Goal: Find specific page/section

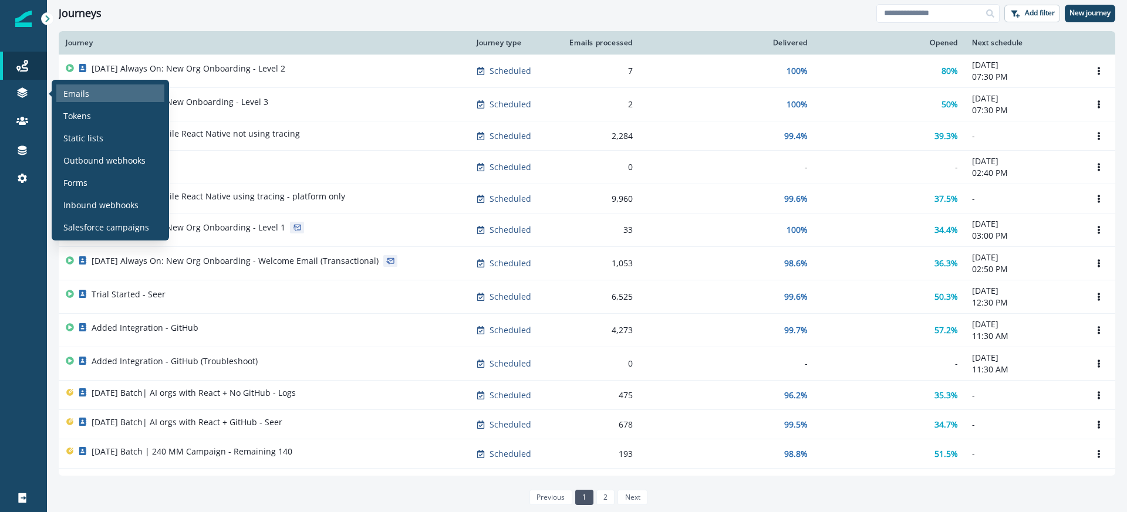
click at [92, 89] on div "Emails" at bounding box center [110, 93] width 108 height 18
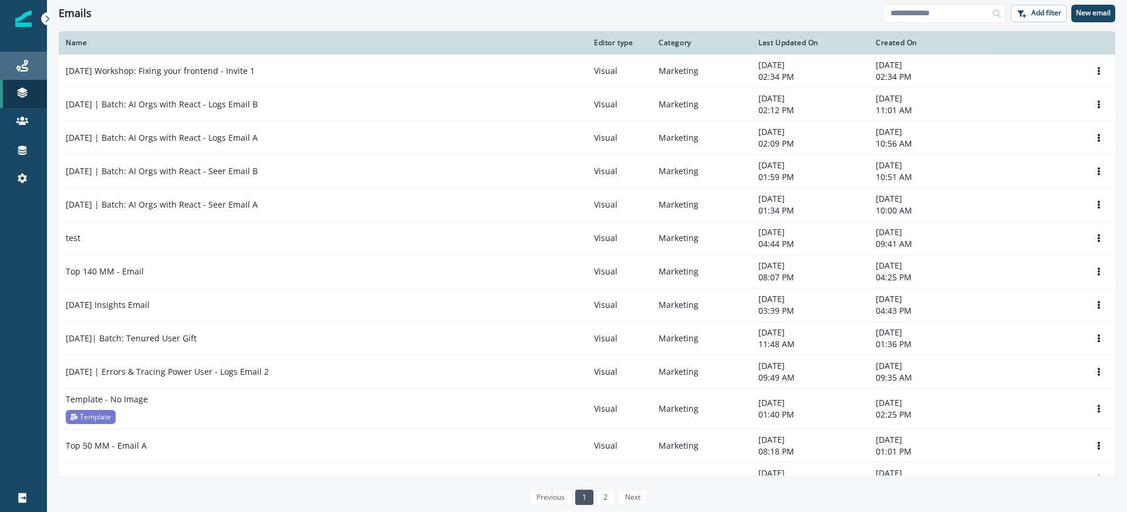
click at [23, 75] on link "Journeys" at bounding box center [23, 66] width 47 height 28
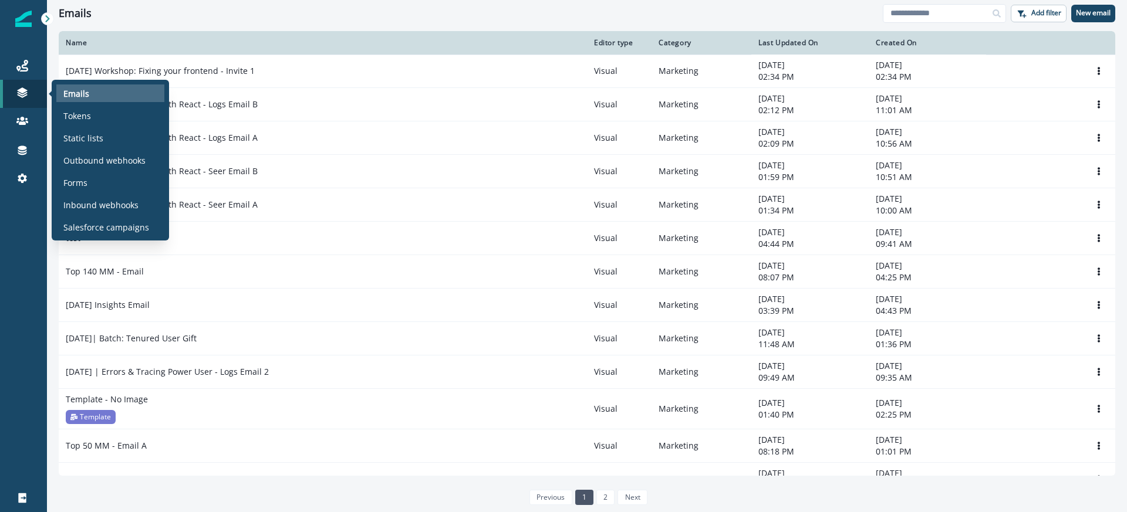
click at [84, 94] on p "Emails" at bounding box center [76, 93] width 26 height 12
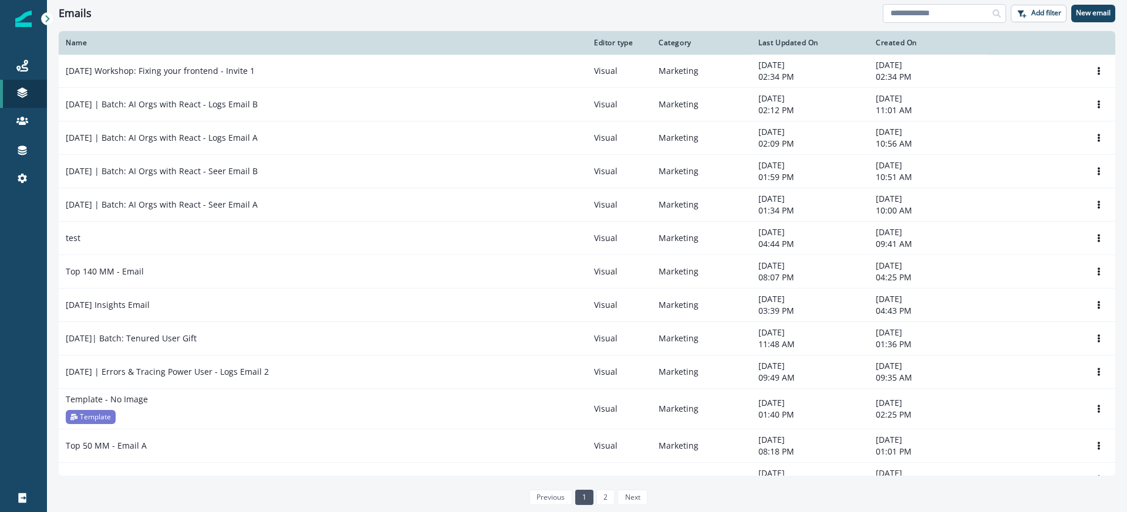
click at [966, 15] on input at bounding box center [944, 13] width 123 height 19
type input "*******"
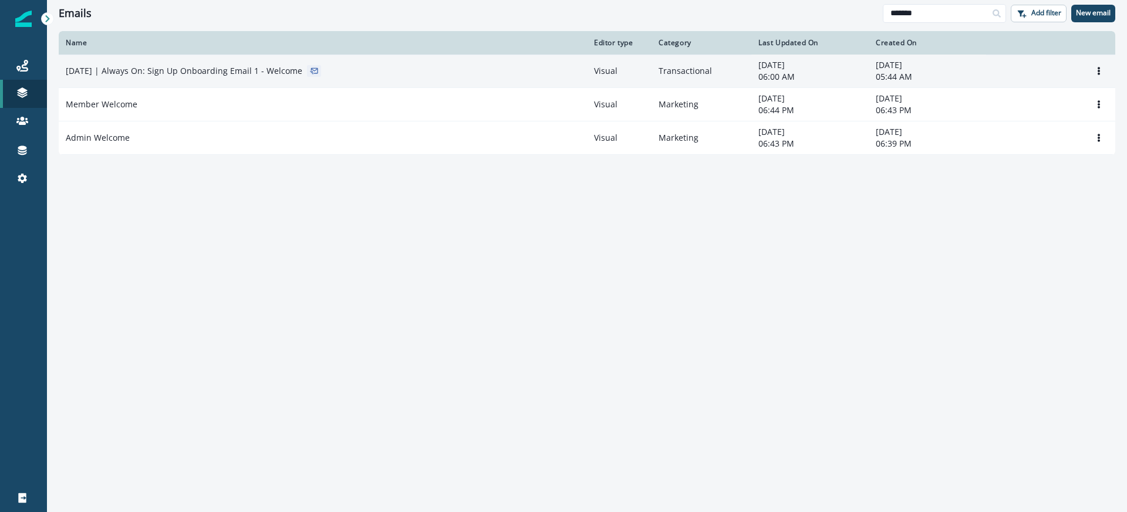
click at [359, 69] on div "[DATE] | Always On: Sign Up Onboarding Email 1 - Welcome" at bounding box center [323, 71] width 514 height 12
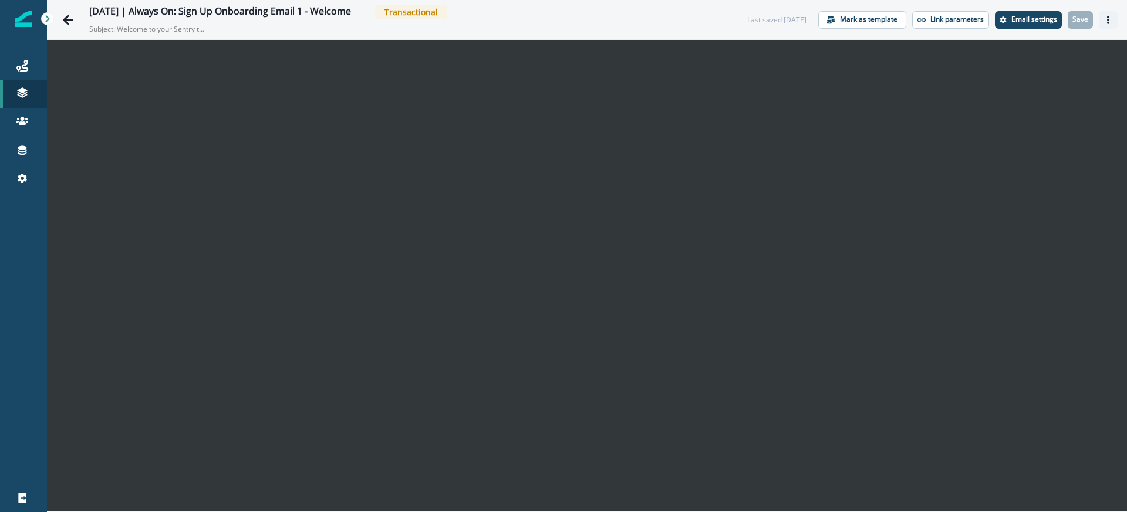
click at [1114, 18] on button "Actions" at bounding box center [1107, 20] width 19 height 18
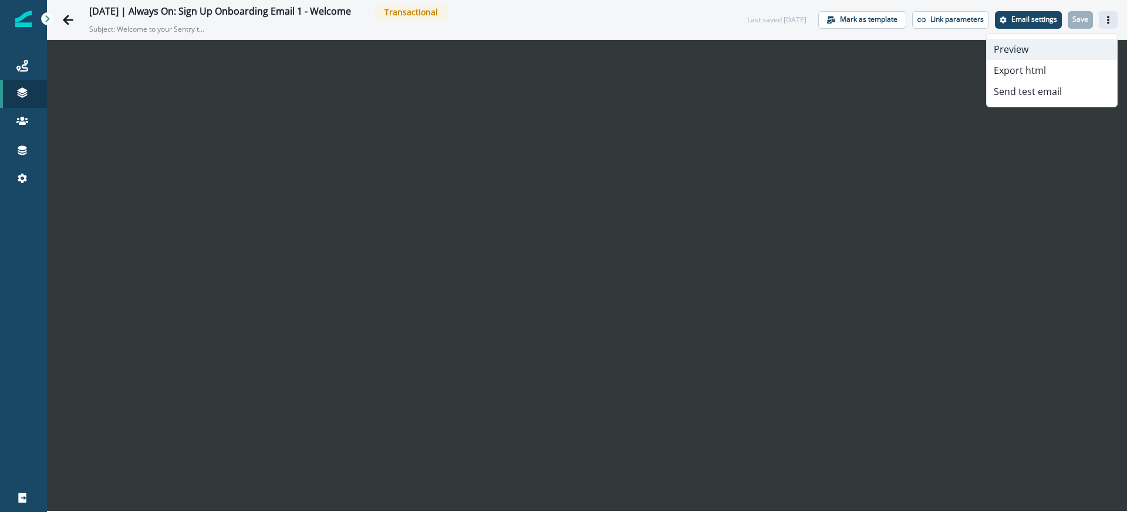
click at [1037, 50] on button "Preview" at bounding box center [1051, 49] width 130 height 21
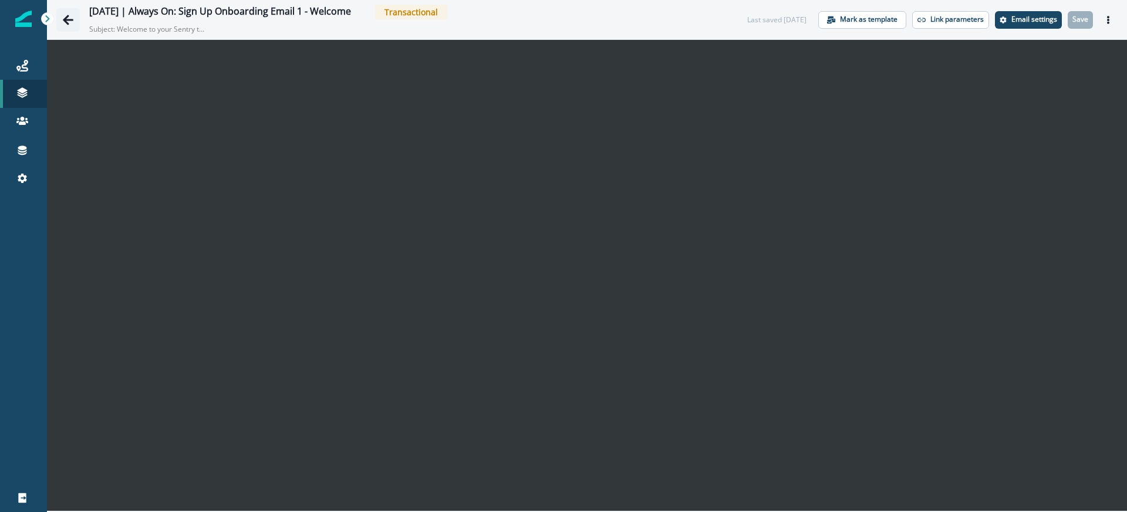
click at [62, 18] on icon "Go back" at bounding box center [68, 20] width 12 height 12
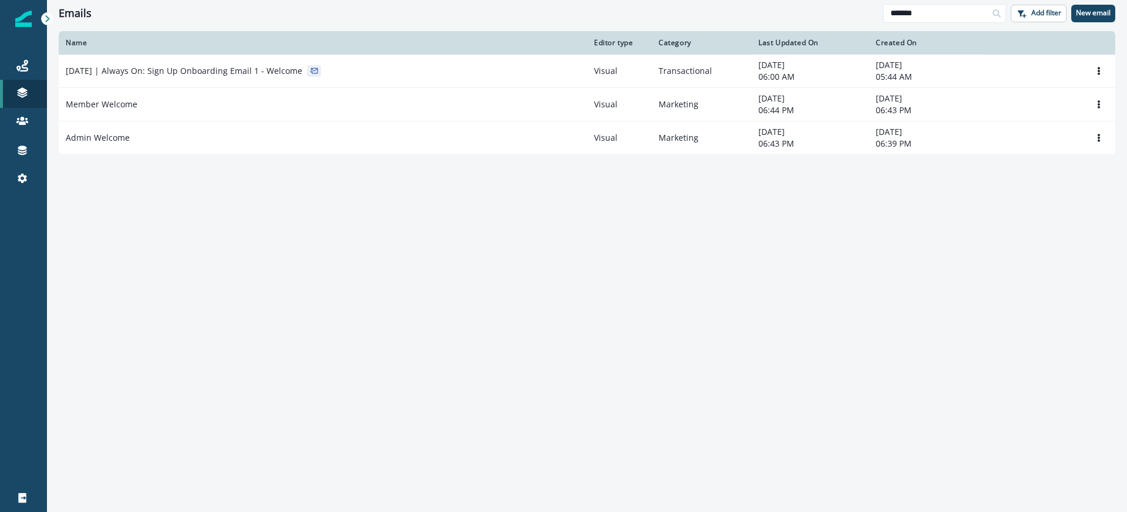
click at [941, 229] on div "Name Editor type Category Last Updated On Created On [DATE] | Always On: Sign U…" at bounding box center [587, 271] width 1080 height 480
